Goal: Task Accomplishment & Management: Manage account settings

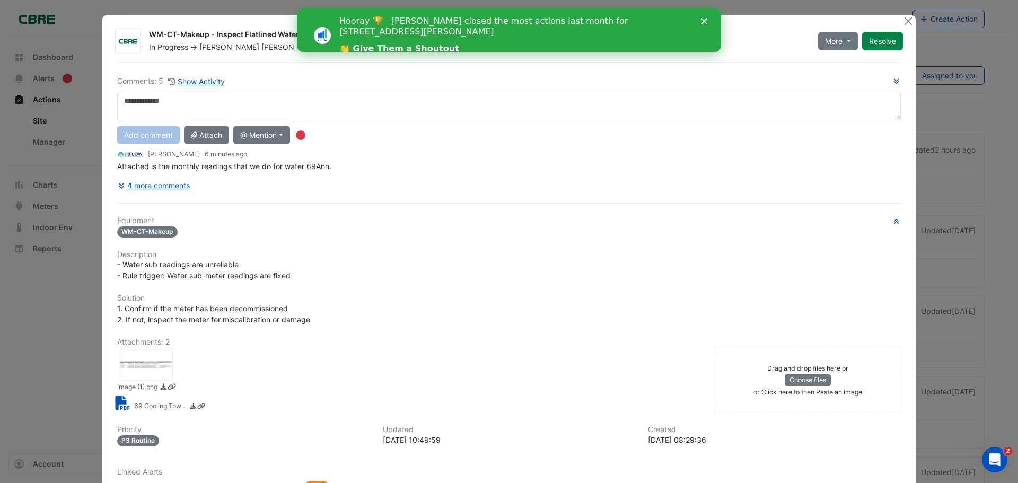
click at [702, 22] on icon "Close" at bounding box center [704, 21] width 6 height 6
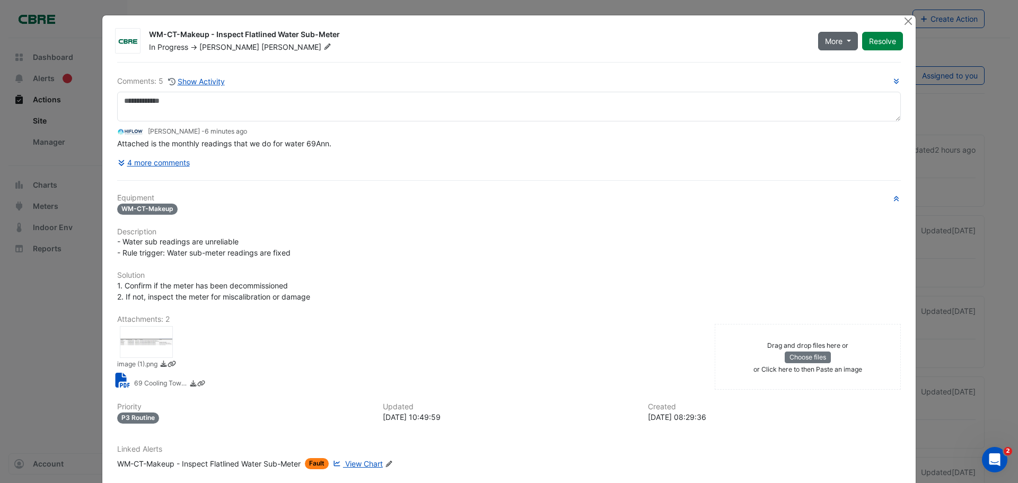
click at [843, 40] on button "More" at bounding box center [838, 41] width 40 height 19
click at [698, 170] on div "4 more comments" at bounding box center [509, 162] width 784 height 19
click at [164, 163] on button "4 more comments" at bounding box center [153, 162] width 73 height 19
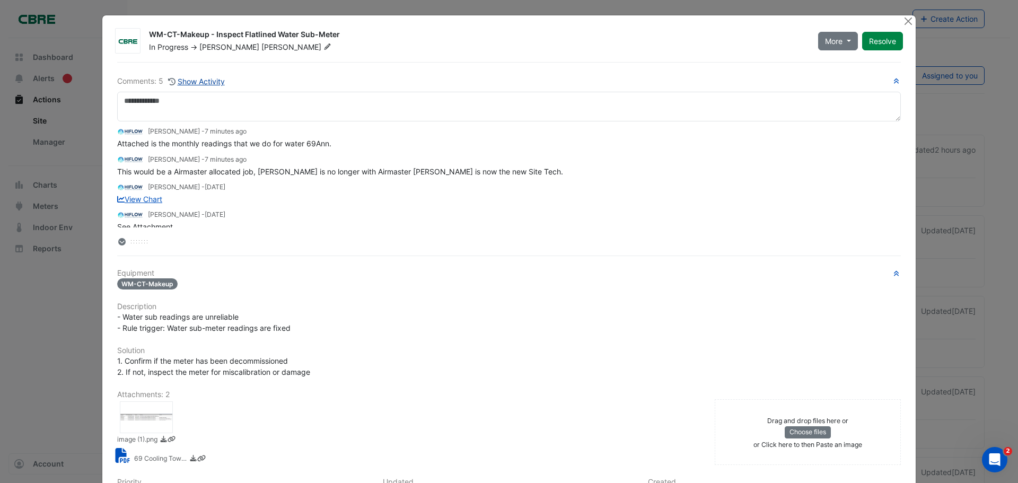
click at [204, 80] on button "Show Activity" at bounding box center [197, 81] width 58 height 12
click at [843, 37] on button "More" at bounding box center [838, 41] width 40 height 19
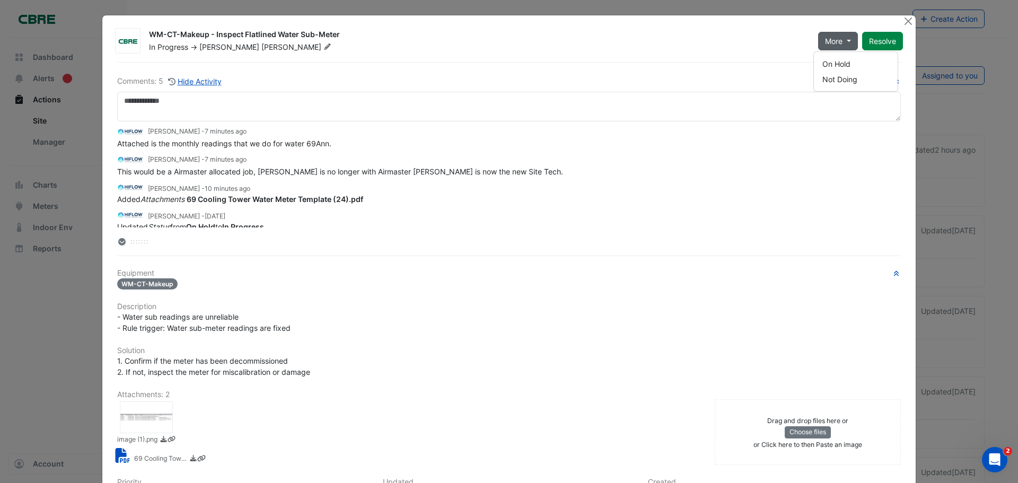
click at [843, 37] on button "More" at bounding box center [838, 41] width 40 height 19
click at [439, 318] on div "- Water sub readings are unreliable - Rule trigger: Water sub-meter readings ar…" at bounding box center [509, 322] width 784 height 22
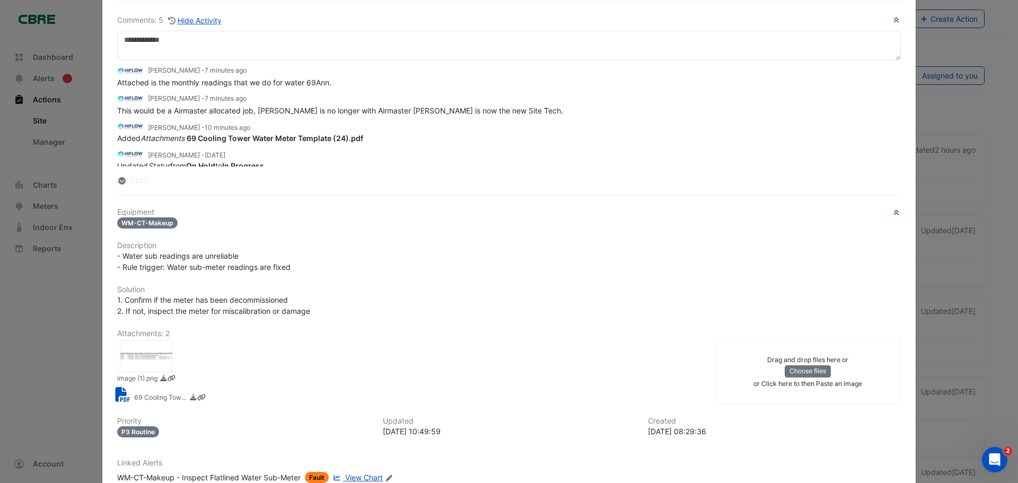
scroll to position [134, 0]
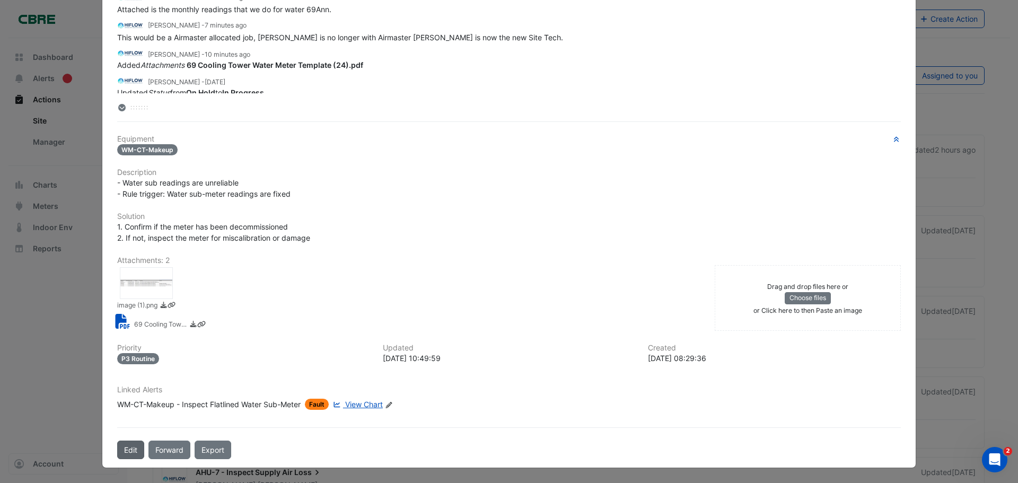
click at [130, 451] on button "Edit" at bounding box center [130, 450] width 27 height 19
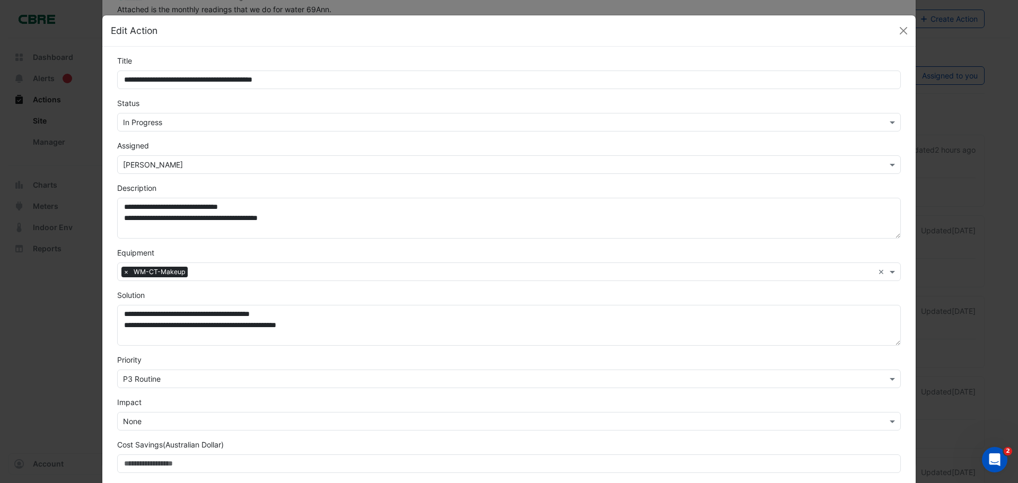
click at [203, 164] on input "text" at bounding box center [498, 165] width 751 height 11
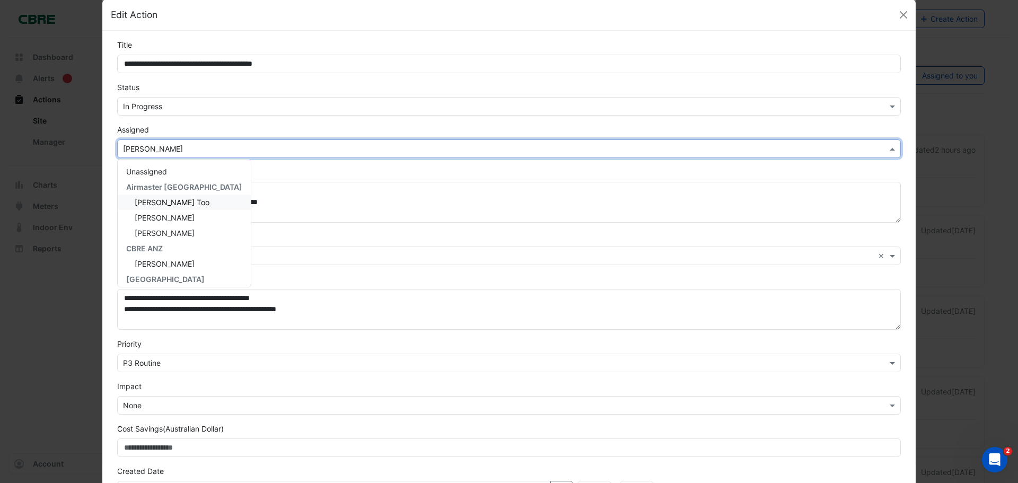
scroll to position [0, 0]
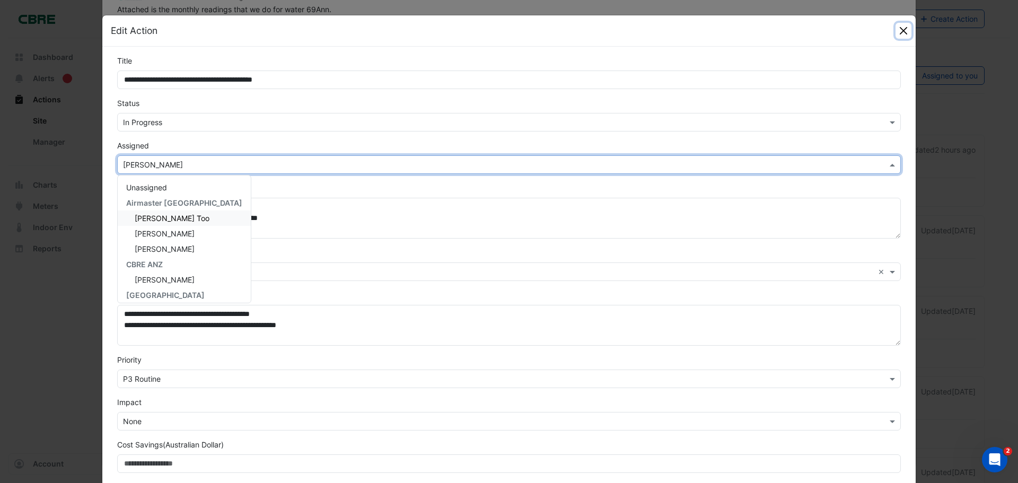
click at [903, 35] on button "Close" at bounding box center [904, 31] width 16 height 16
